Goal: Transaction & Acquisition: Purchase product/service

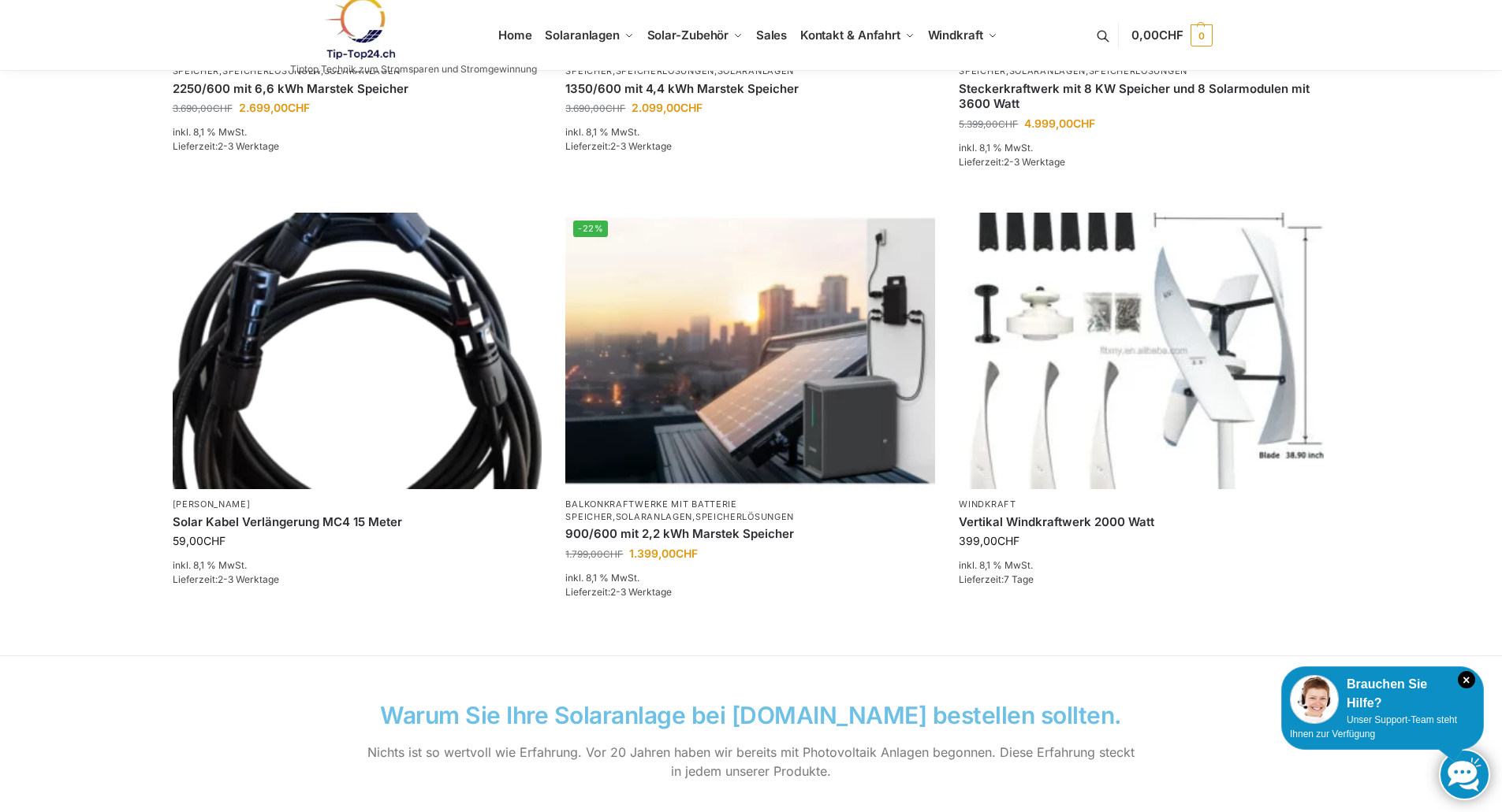
scroll to position [967, 0]
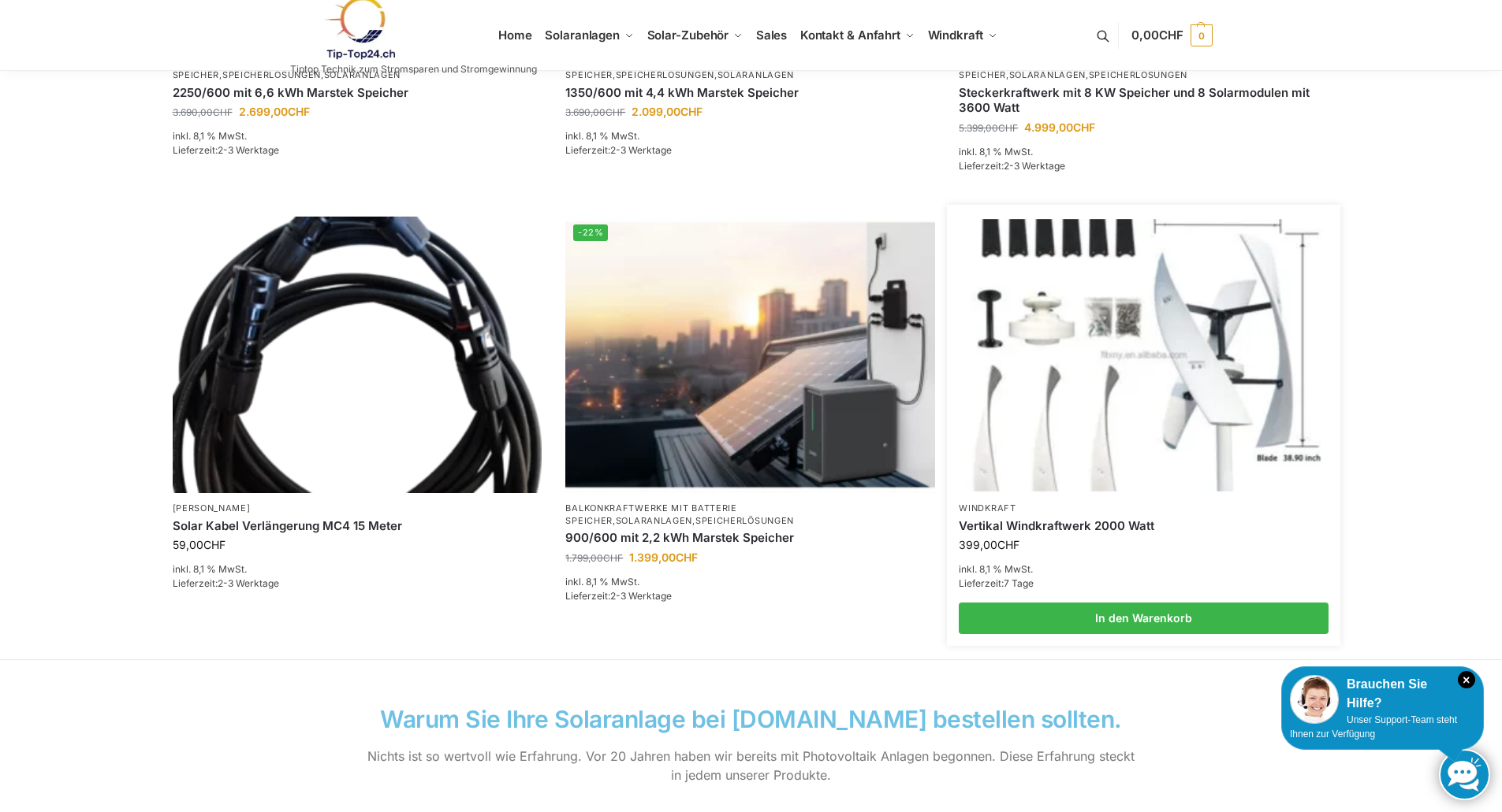
click at [1181, 299] on img at bounding box center [1143, 355] width 363 height 272
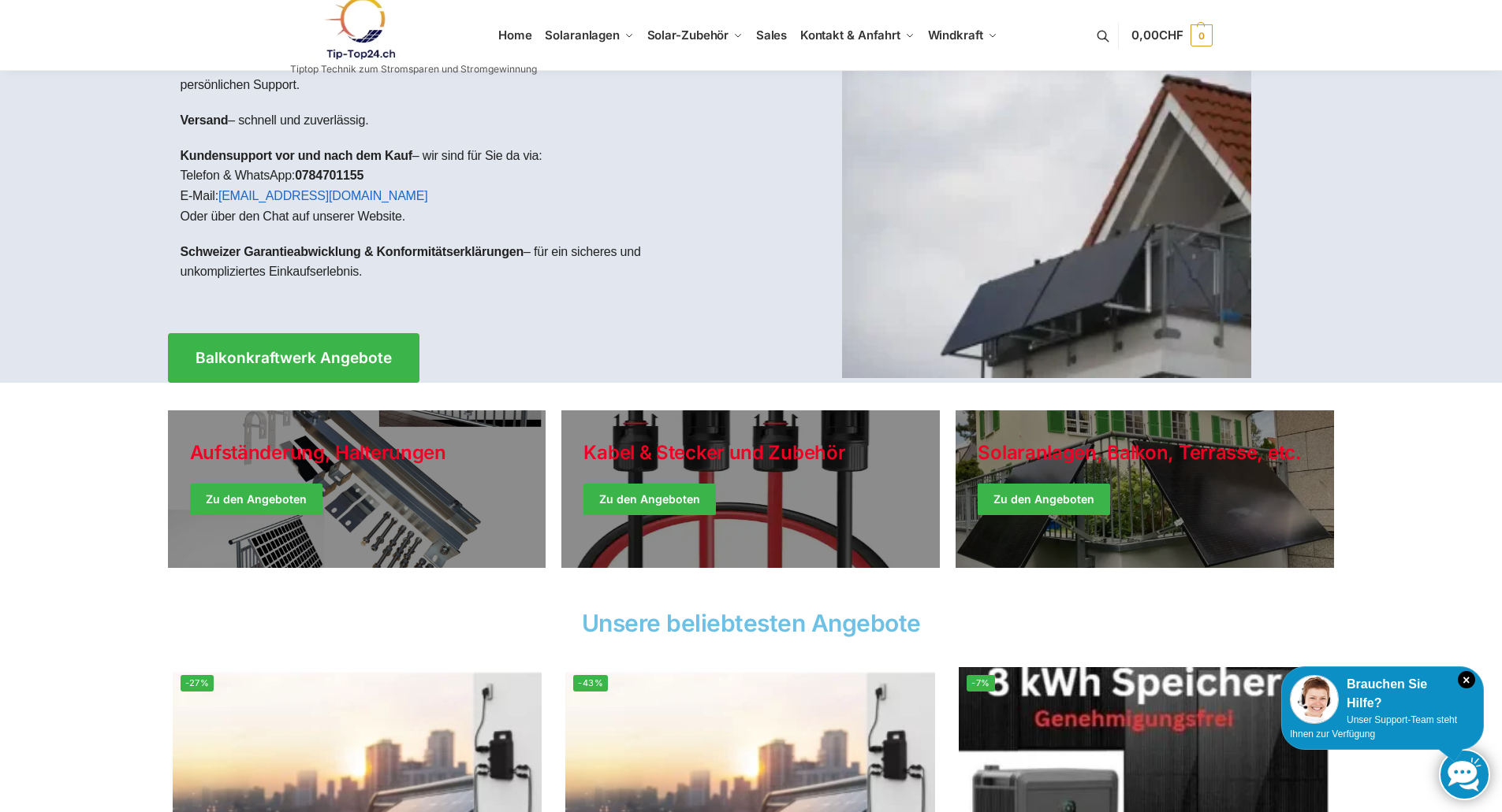
scroll to position [0, 0]
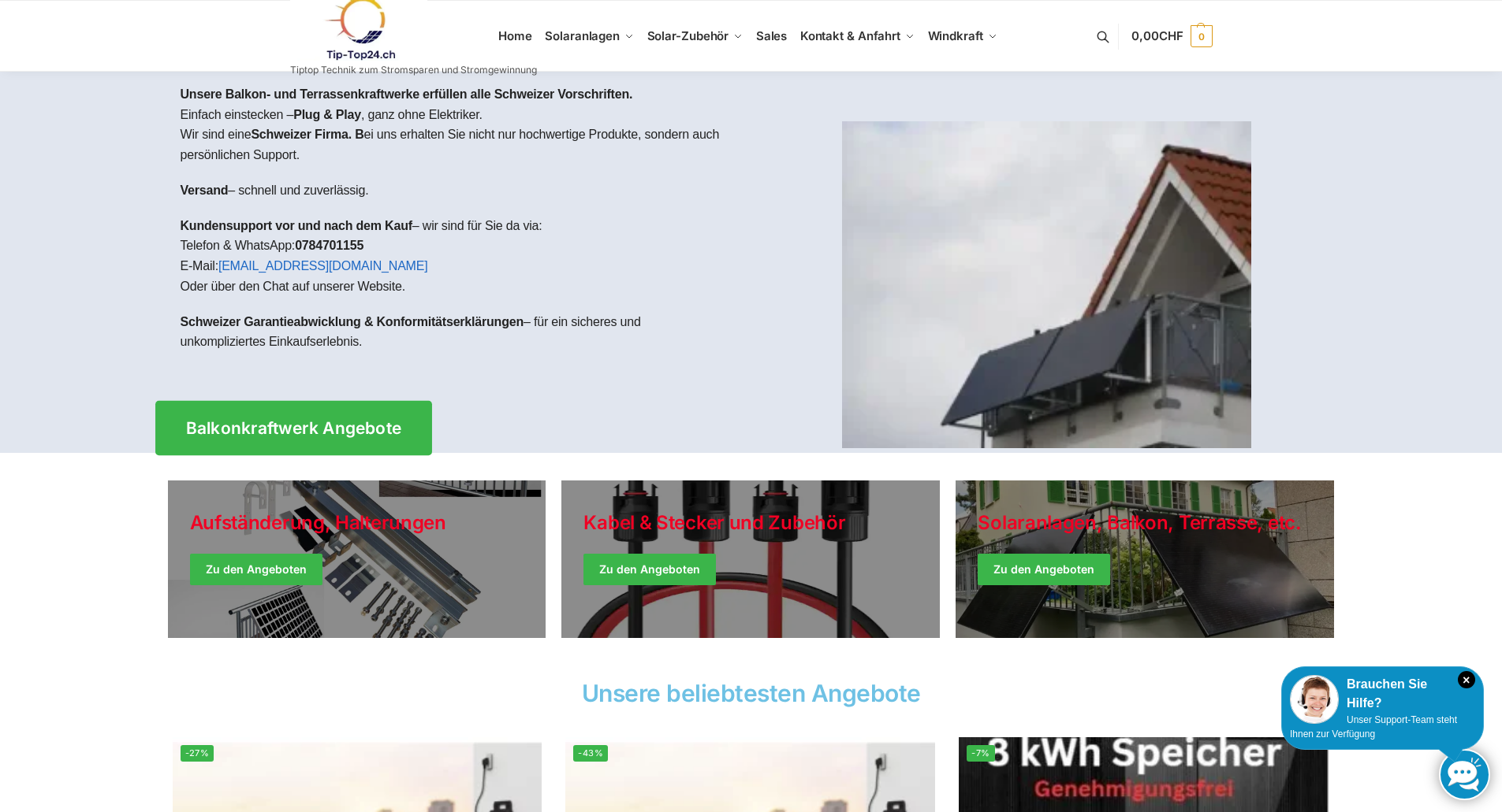
click at [250, 443] on link "Balkonkraftwerk Angebote" at bounding box center [293, 428] width 277 height 54
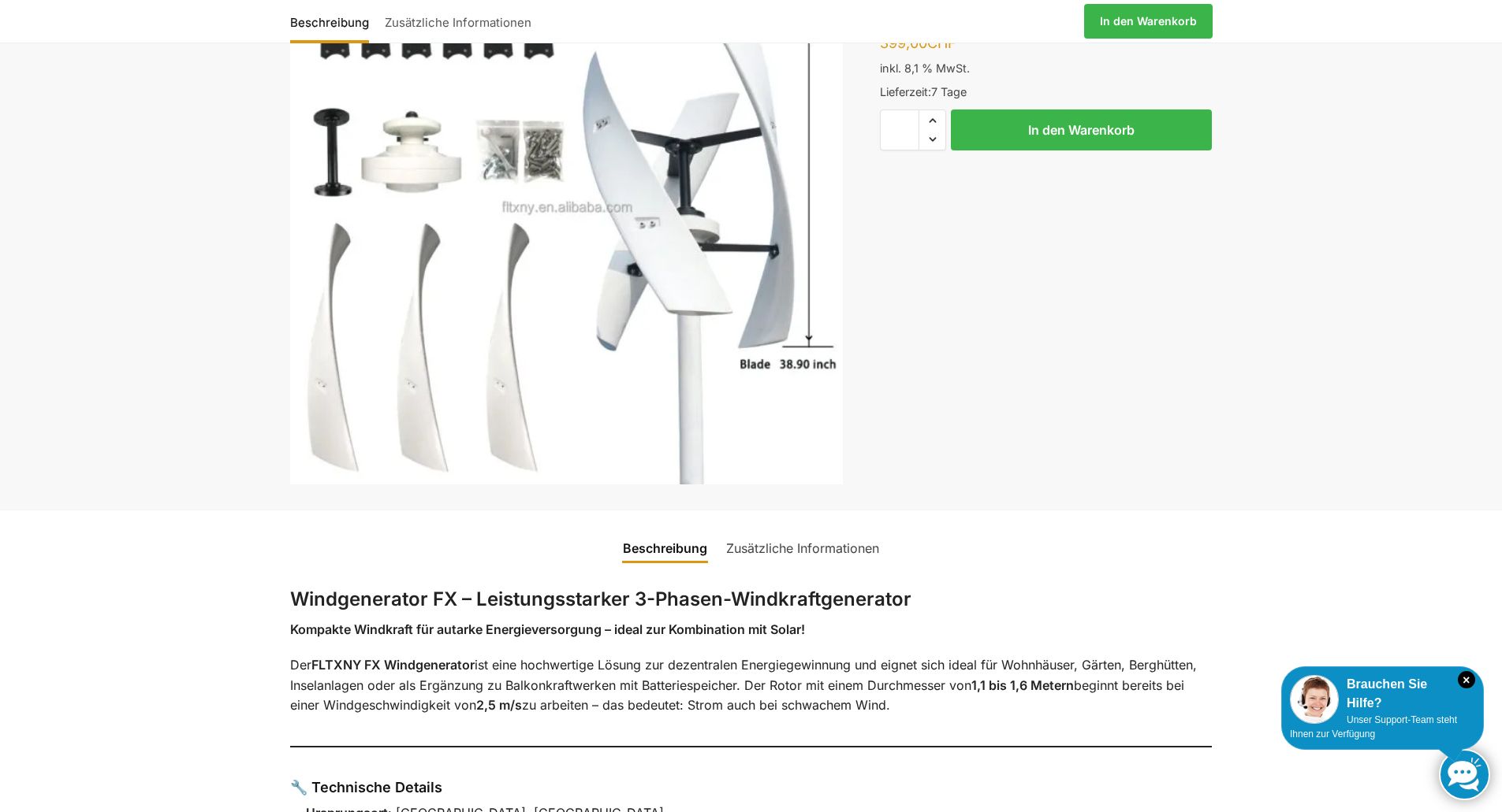
scroll to position [193, 0]
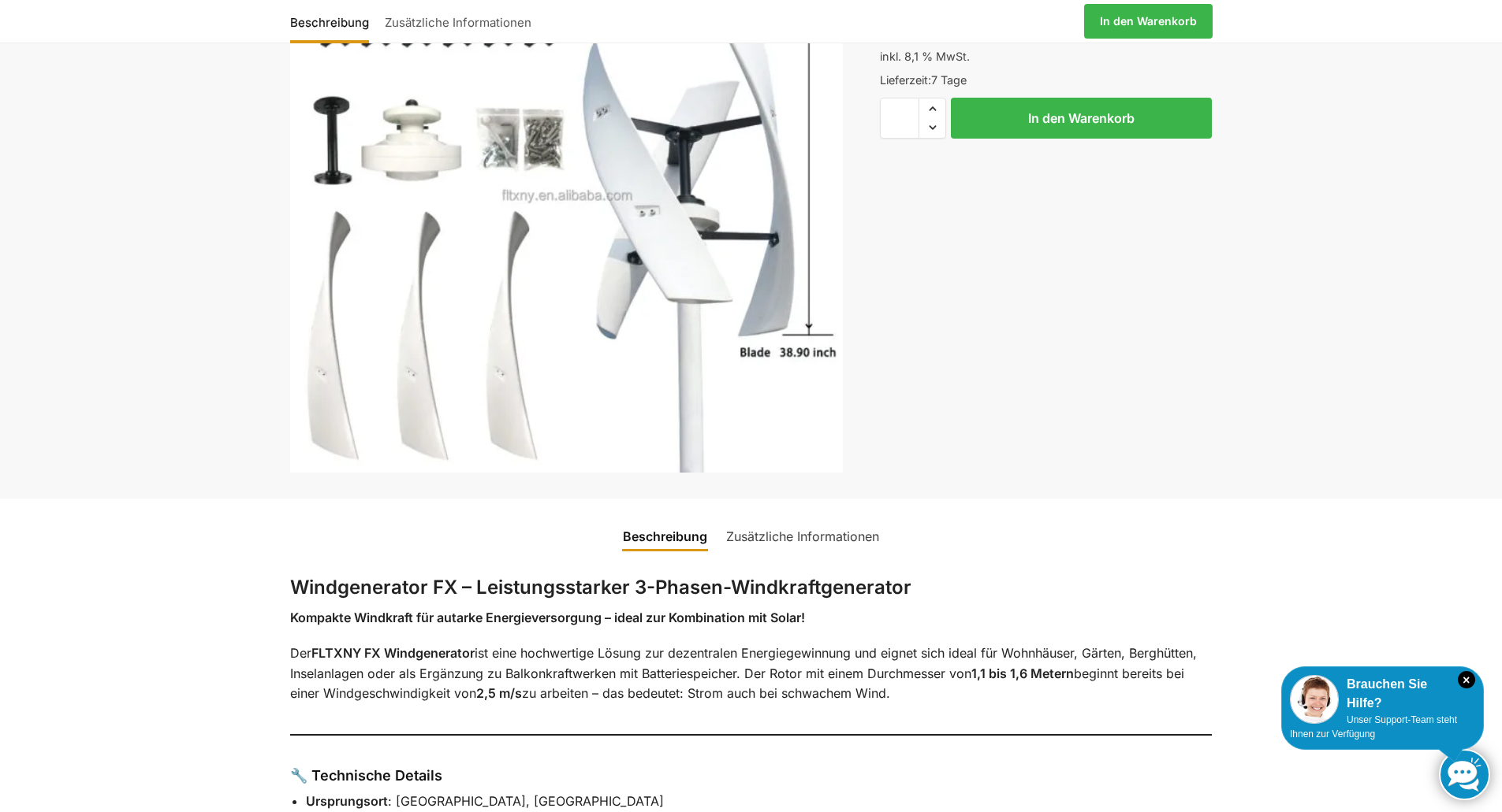
click at [772, 547] on link "Zusätzliche Informationen" at bounding box center [802, 537] width 172 height 38
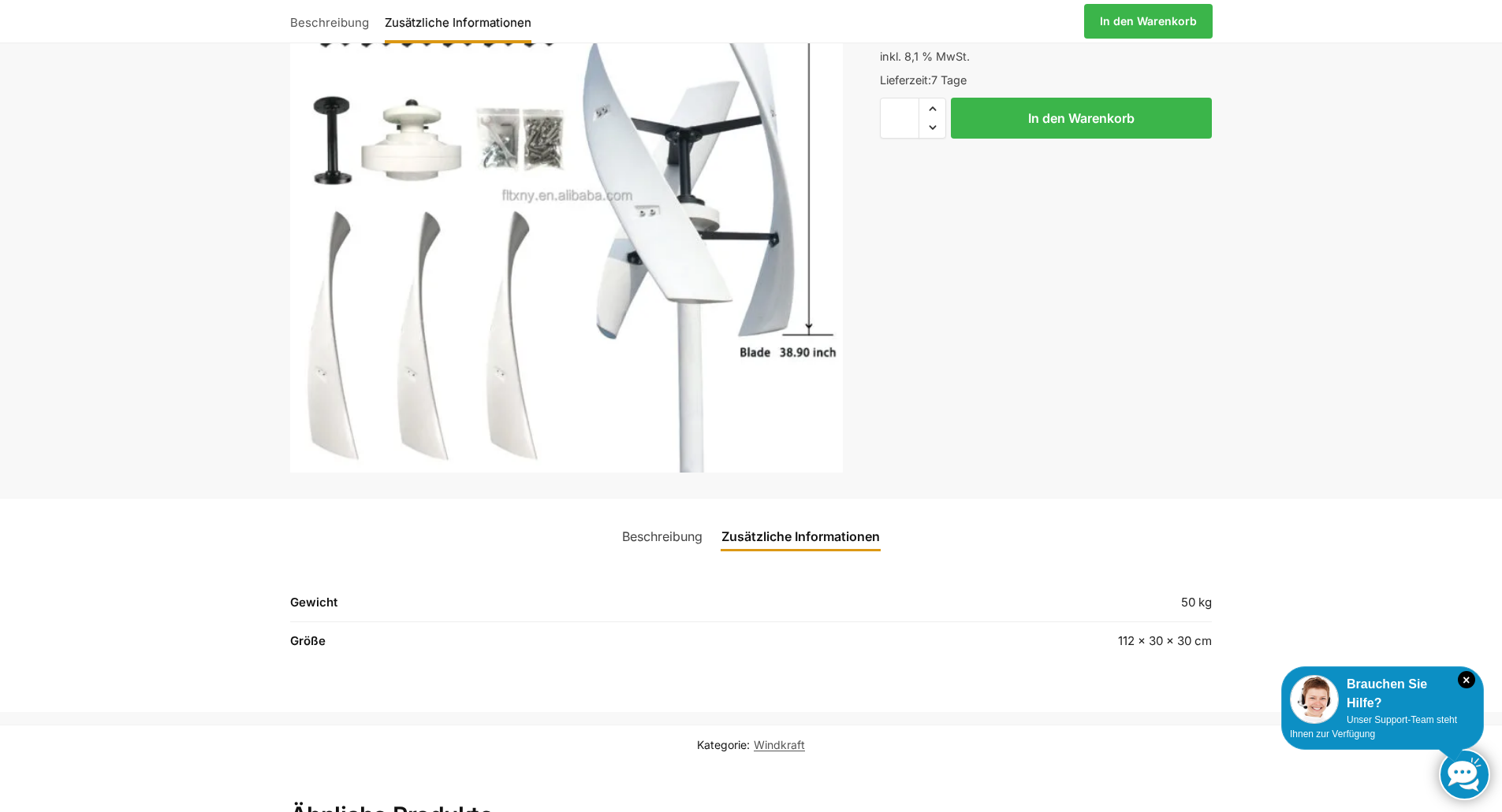
click at [683, 534] on link "Beschreibung" at bounding box center [662, 537] width 99 height 38
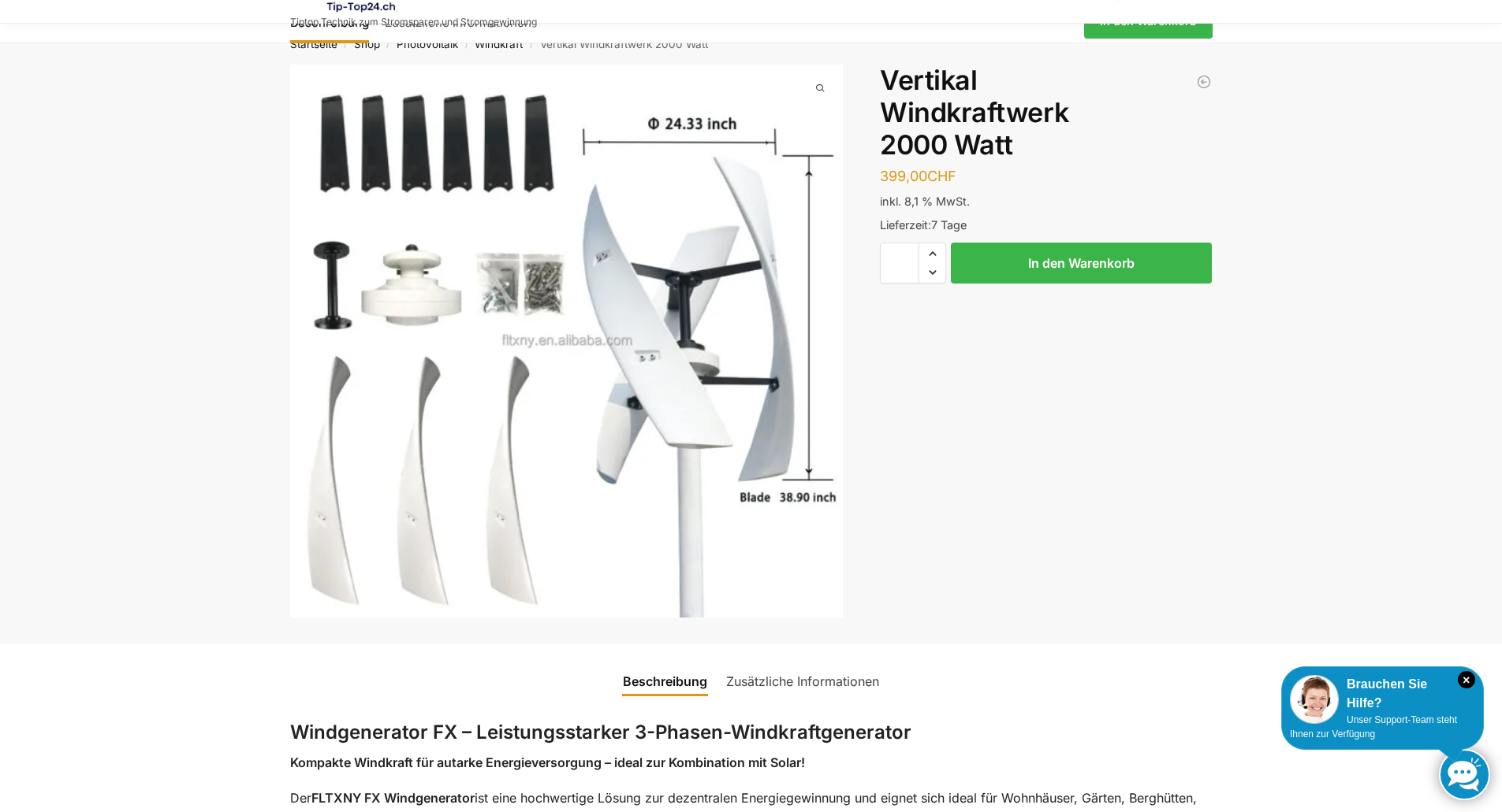
scroll to position [0, 0]
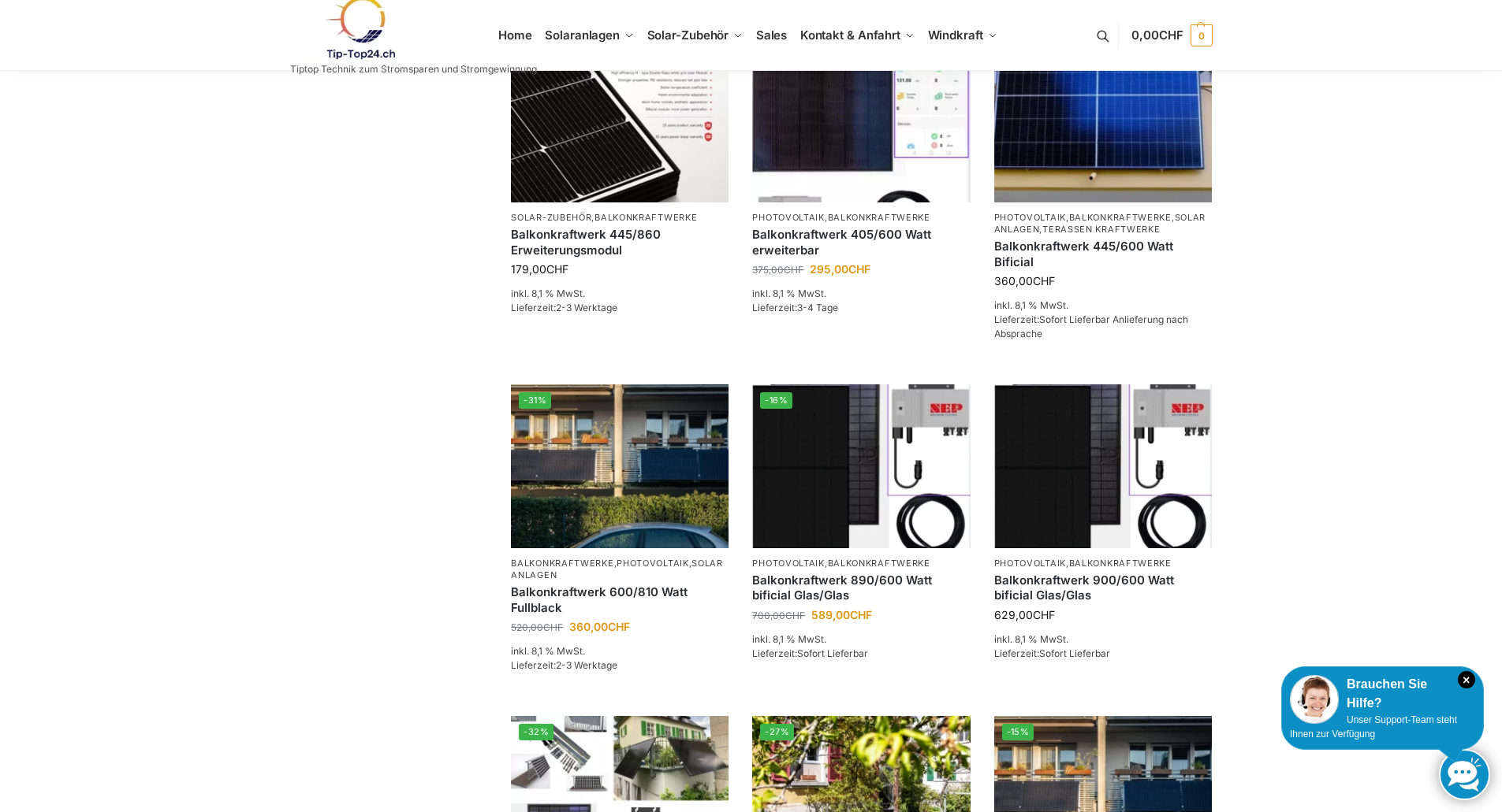
scroll to position [383, 0]
